Goal: Task Accomplishment & Management: Use online tool/utility

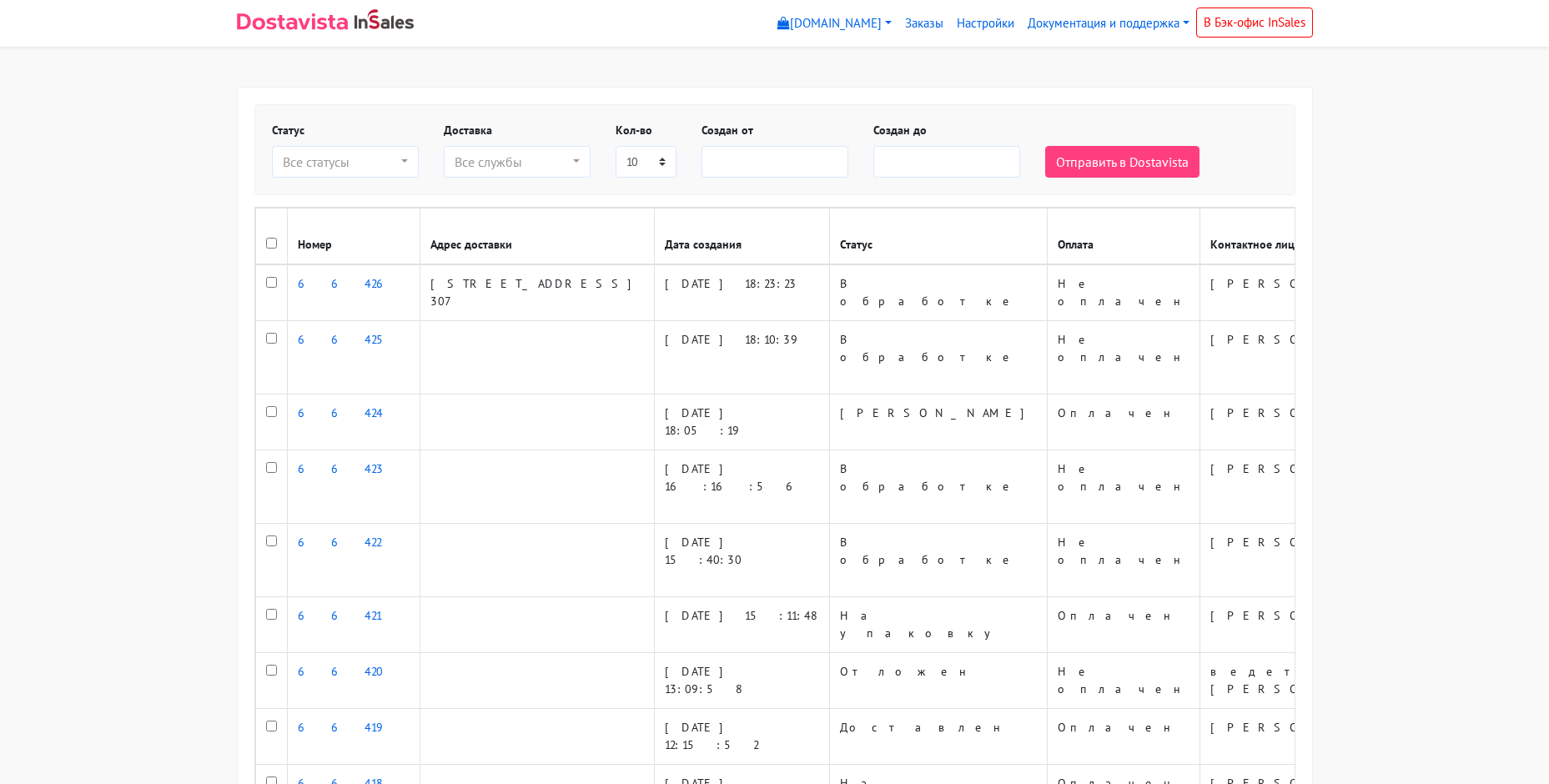
select select
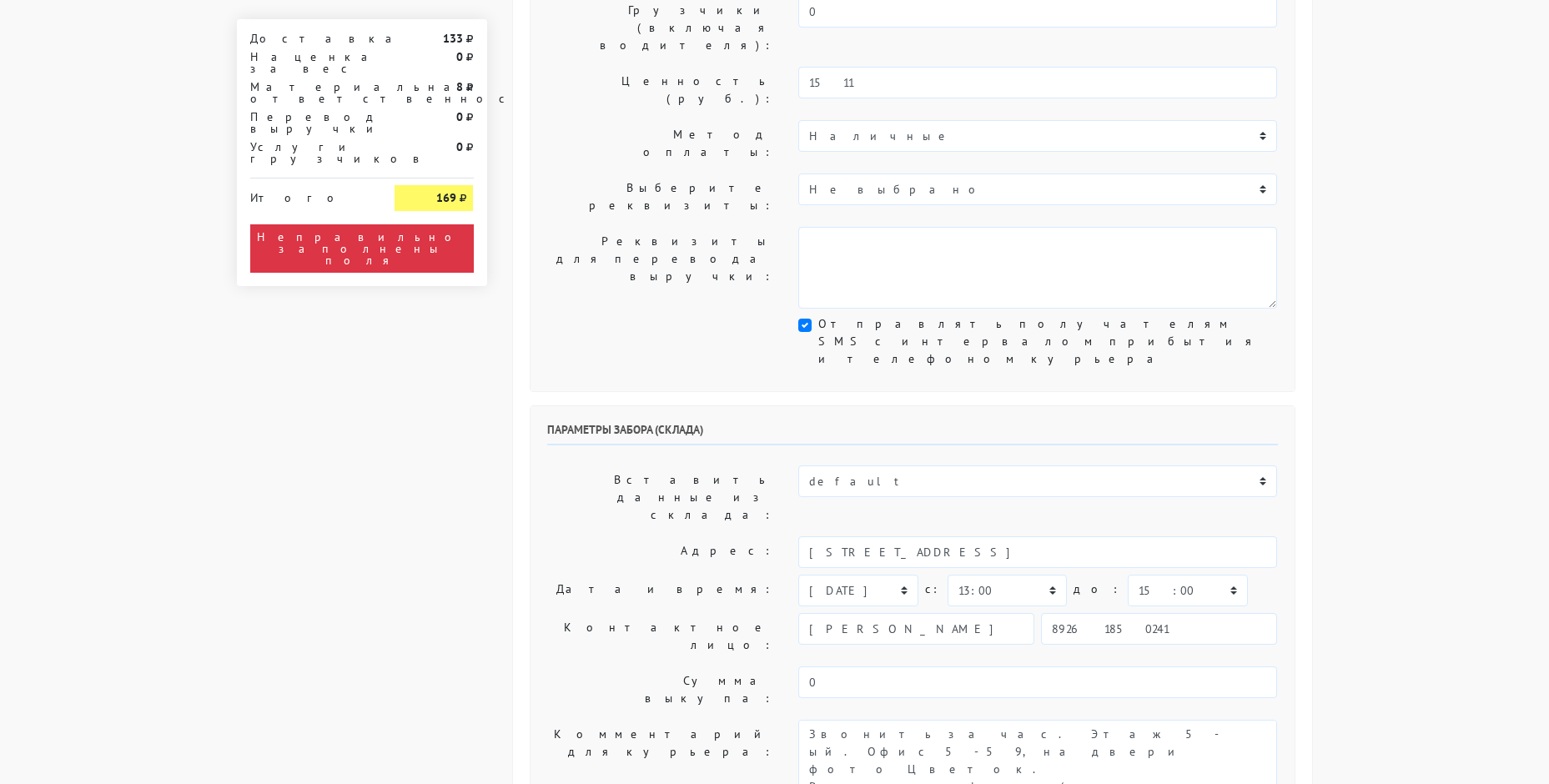
scroll to position [501, 0]
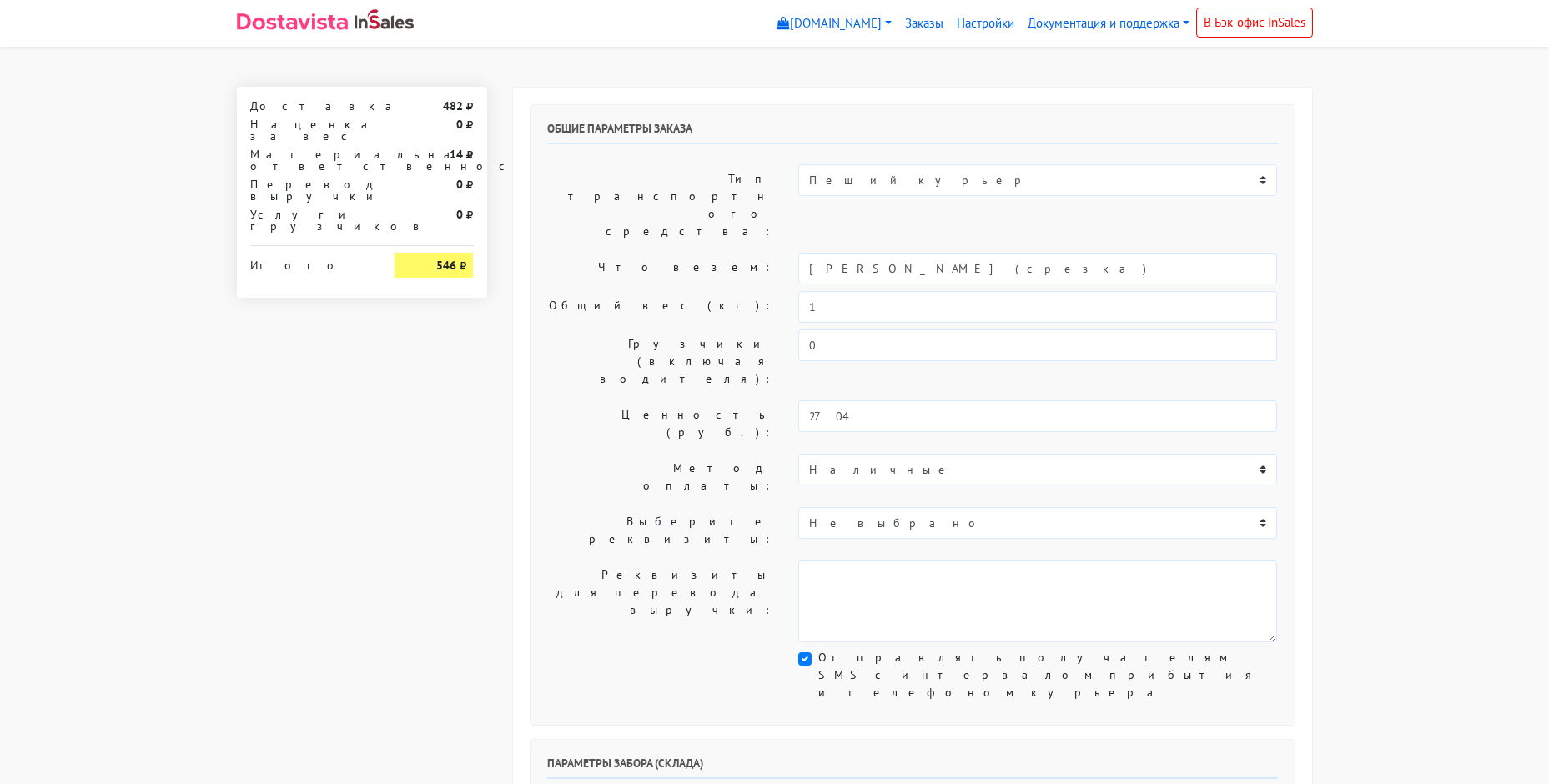
select select "11:00"
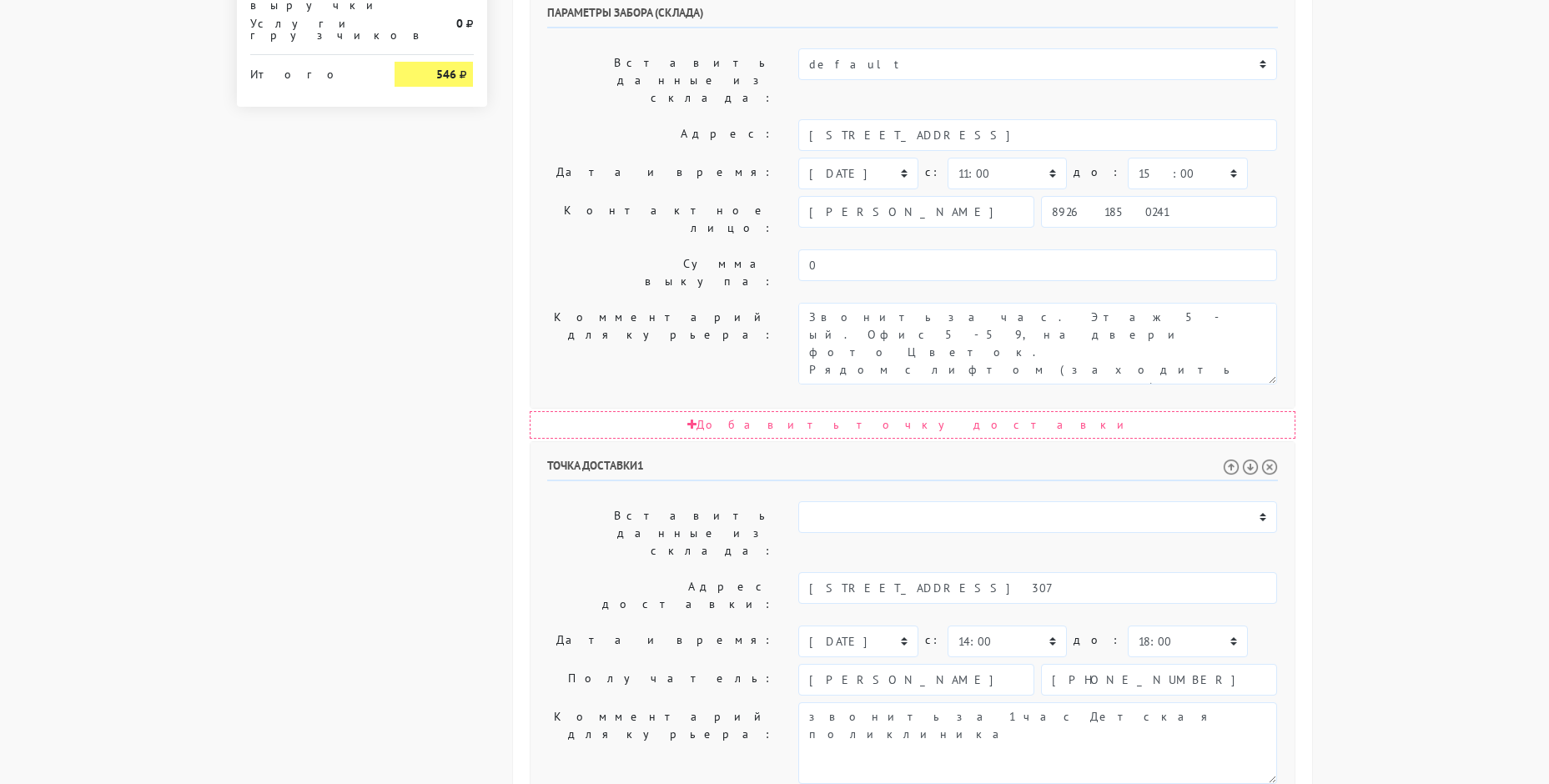
scroll to position [667, 0]
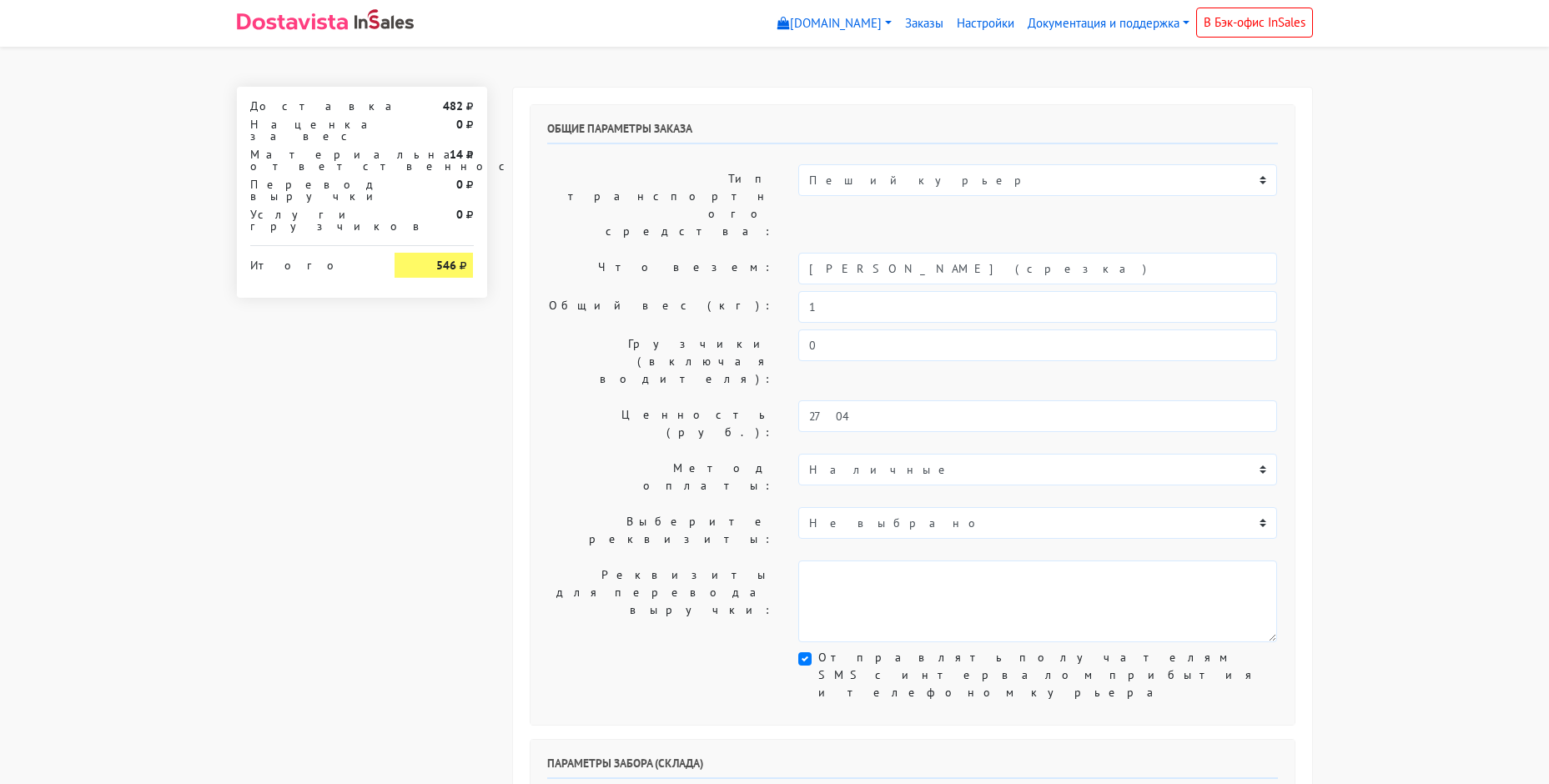
select select "11:00"
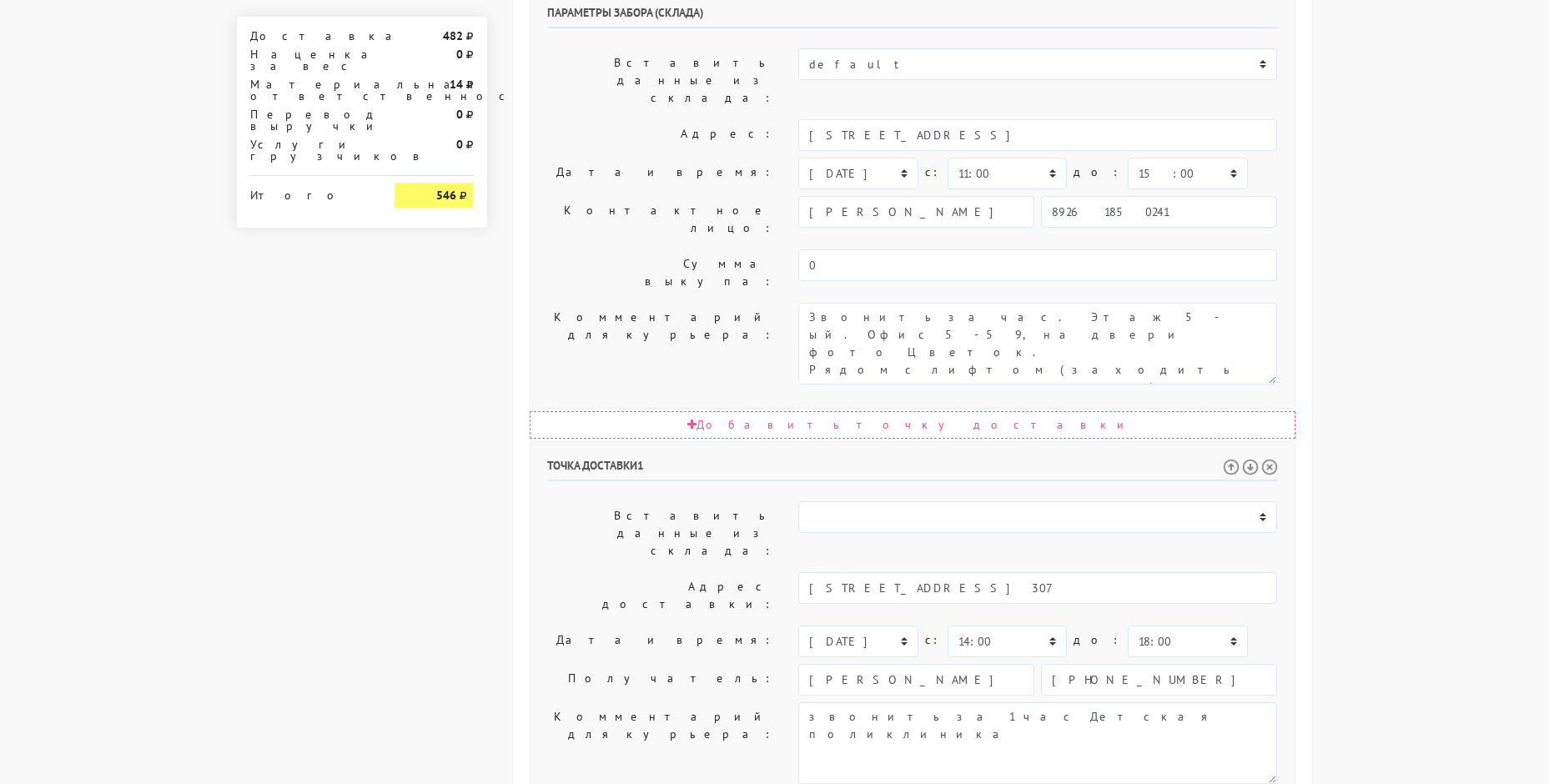
scroll to position [755, 0]
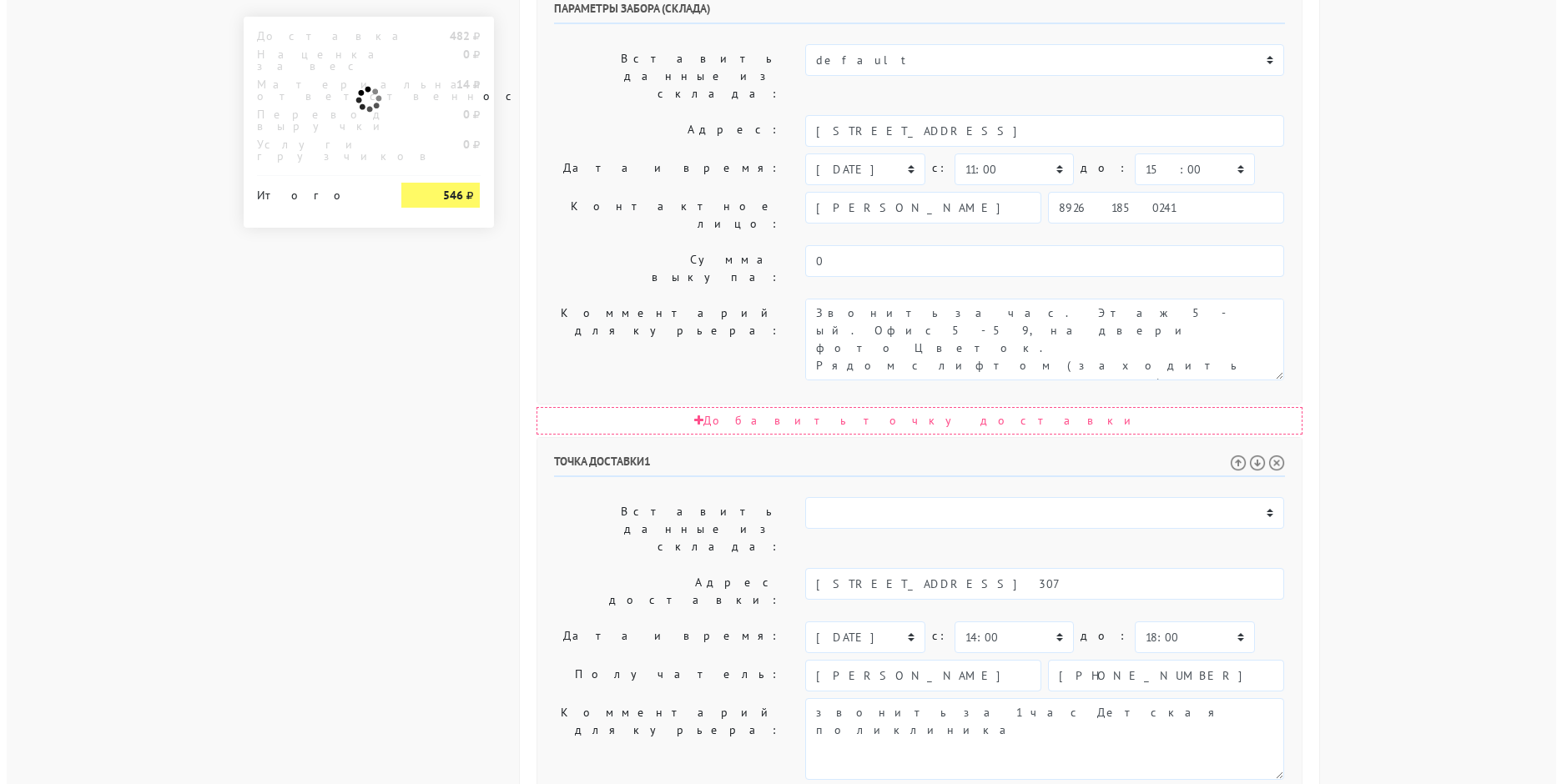
scroll to position [0, 0]
